Goal: Information Seeking & Learning: Learn about a topic

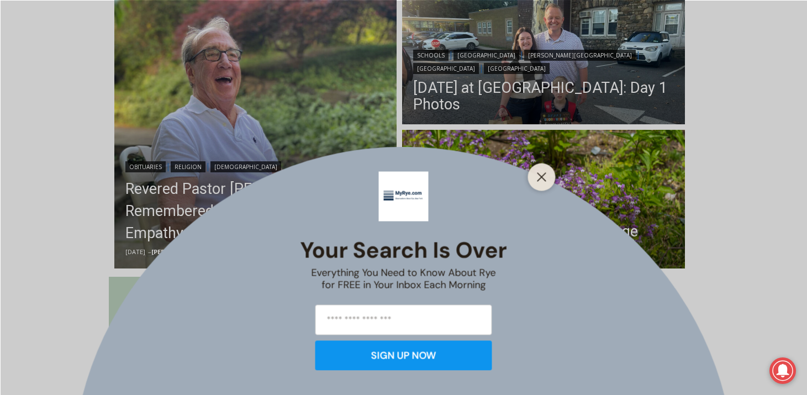
scroll to position [336, 0]
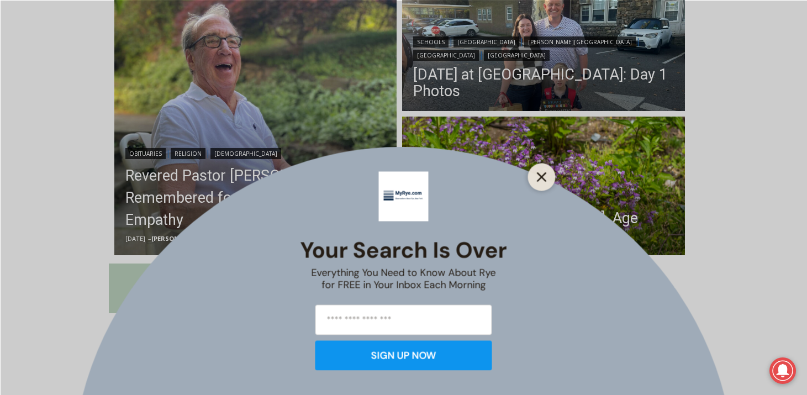
click at [538, 173] on line "Close" at bounding box center [542, 177] width 8 height 8
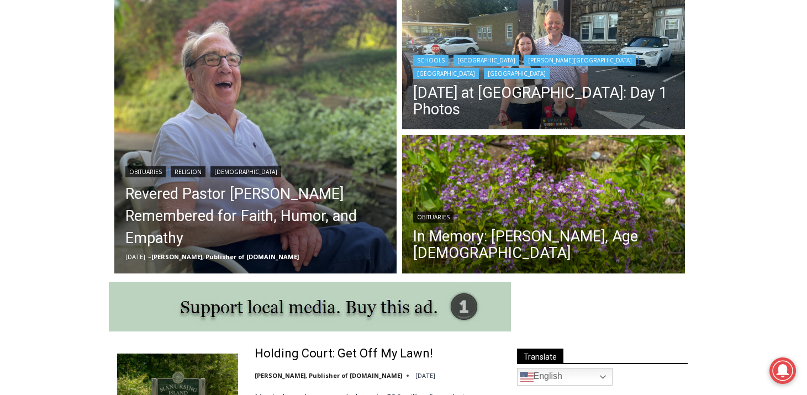
scroll to position [309, 0]
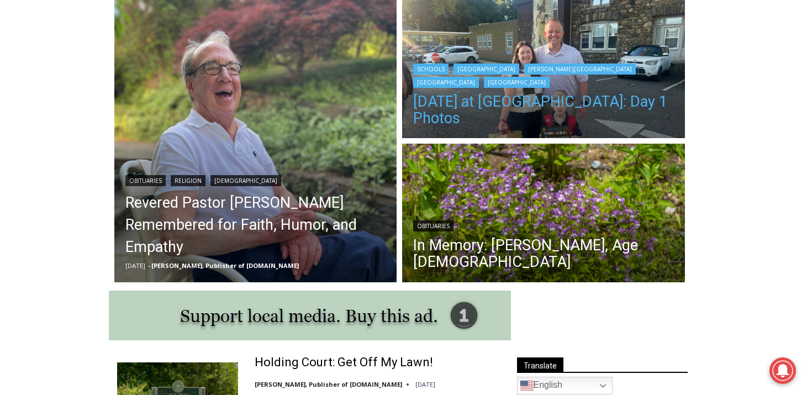
click at [485, 112] on link "[DATE] at [GEOGRAPHIC_DATA]: Day 1 Photos" at bounding box center [543, 109] width 261 height 33
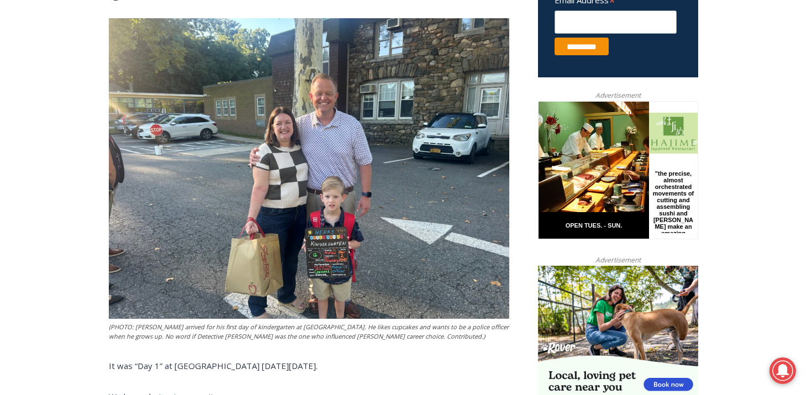
scroll to position [477, 0]
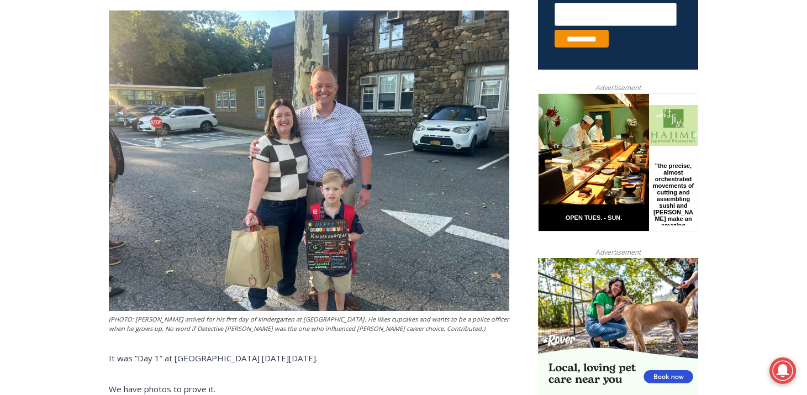
click at [339, 250] on img at bounding box center [309, 160] width 401 height 301
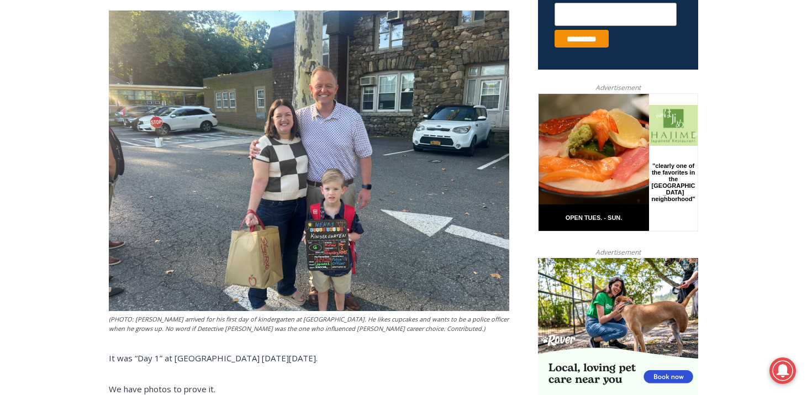
click at [339, 250] on img at bounding box center [309, 160] width 401 height 301
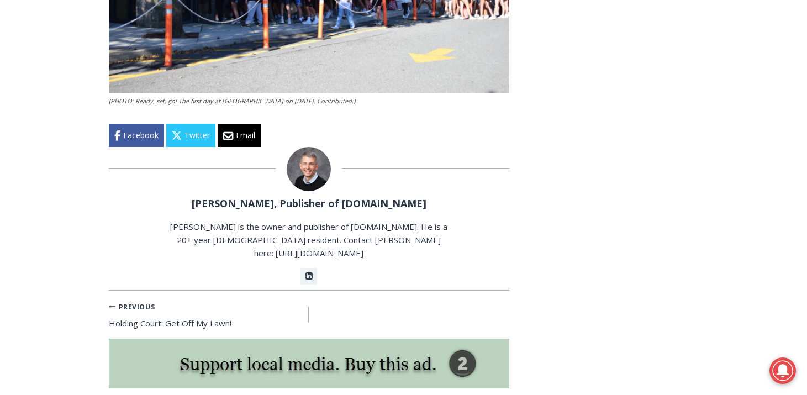
scroll to position [2339, 0]
